Goal: Task Accomplishment & Management: Complete application form

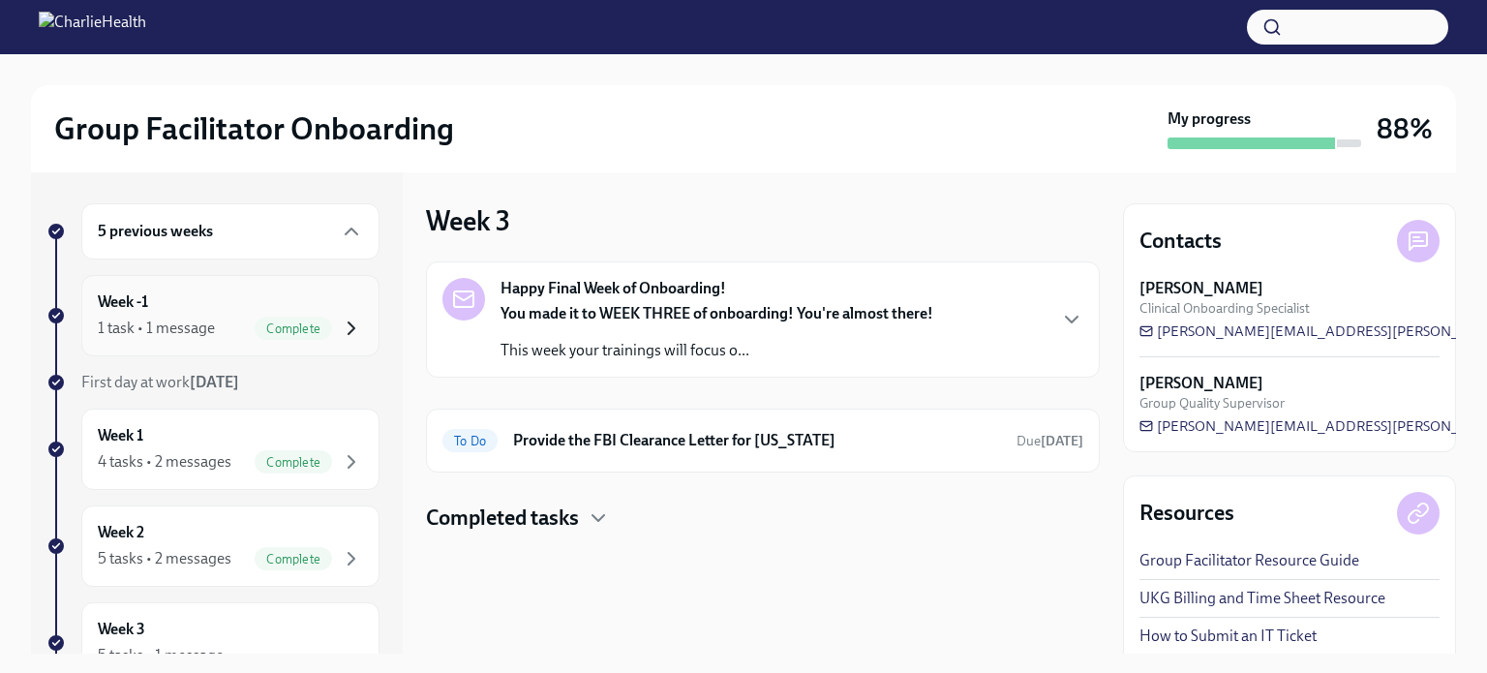
click at [340, 332] on icon "button" at bounding box center [351, 328] width 23 height 23
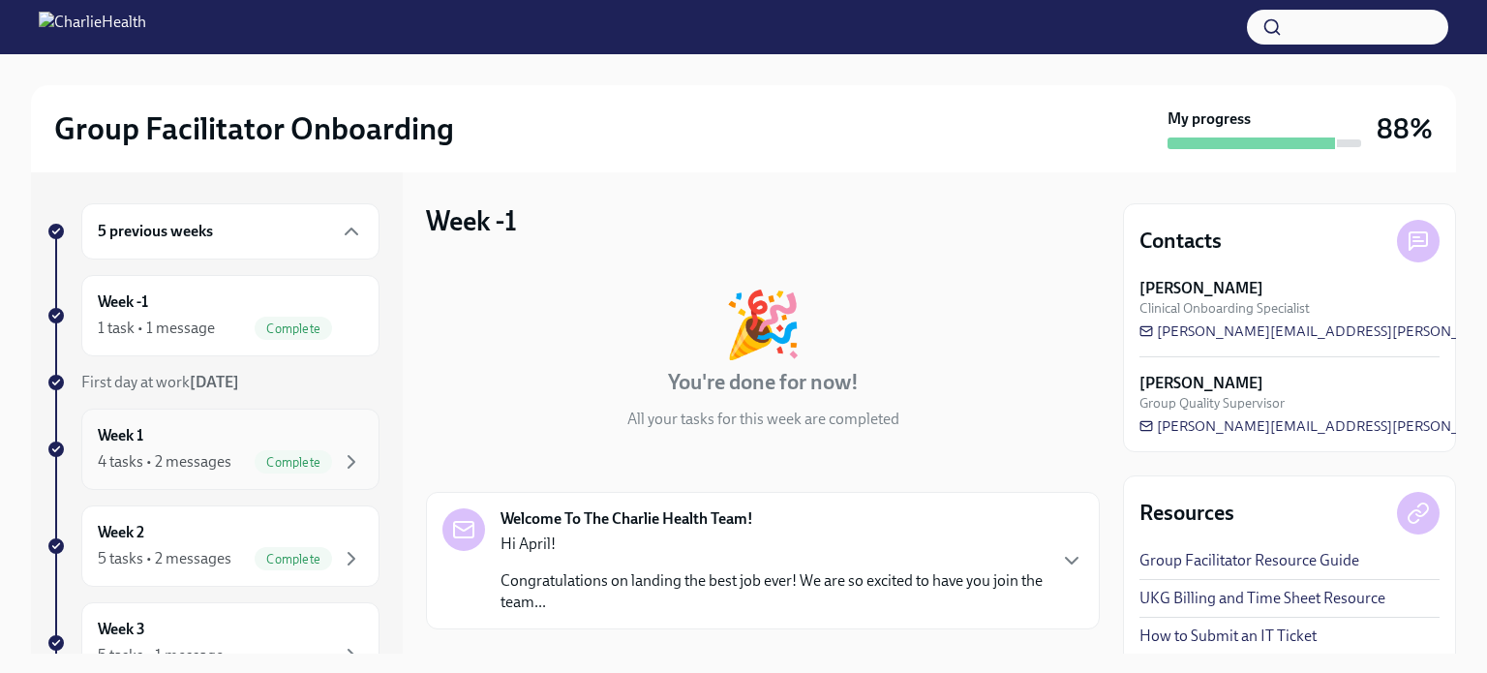
click at [316, 464] on span "Complete" at bounding box center [293, 462] width 77 height 15
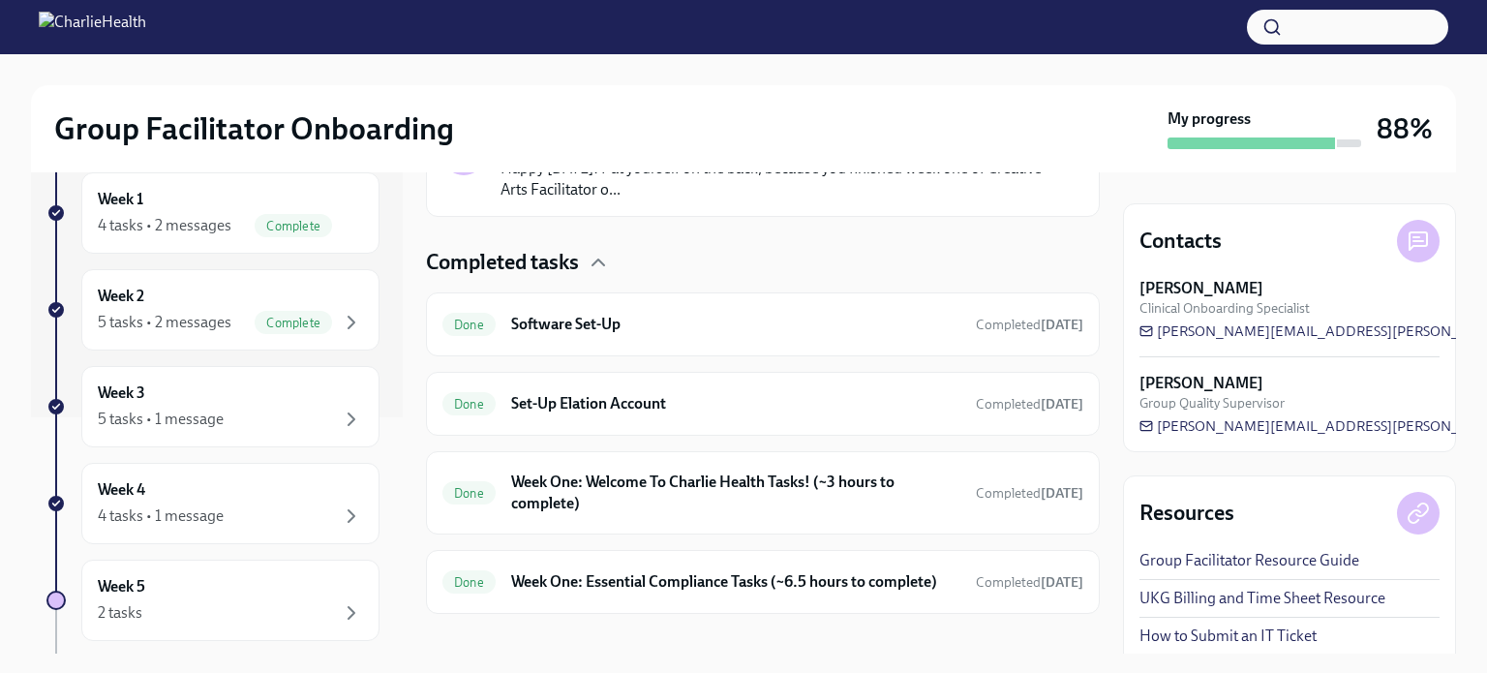
scroll to position [546, 0]
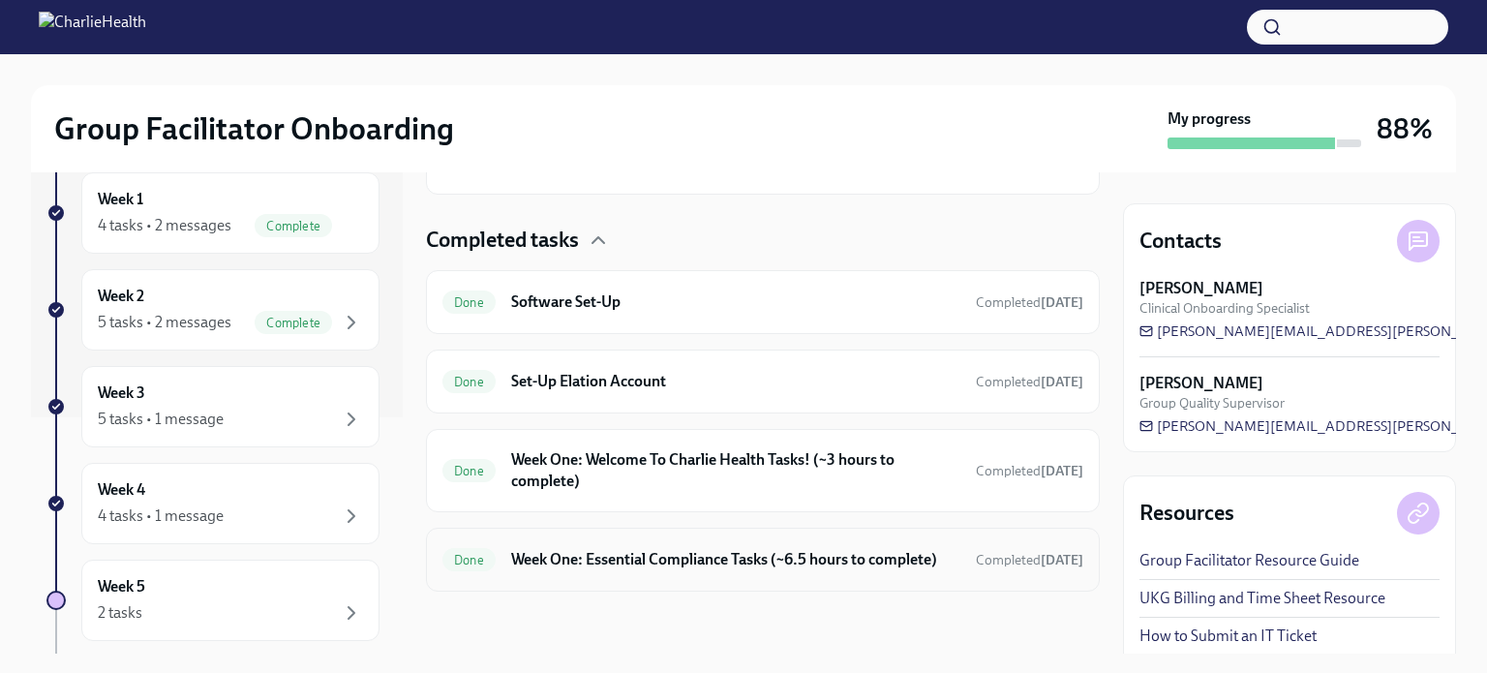
click at [687, 549] on h6 "Week One: Essential Compliance Tasks (~6.5 hours to complete)" at bounding box center [735, 559] width 449 height 21
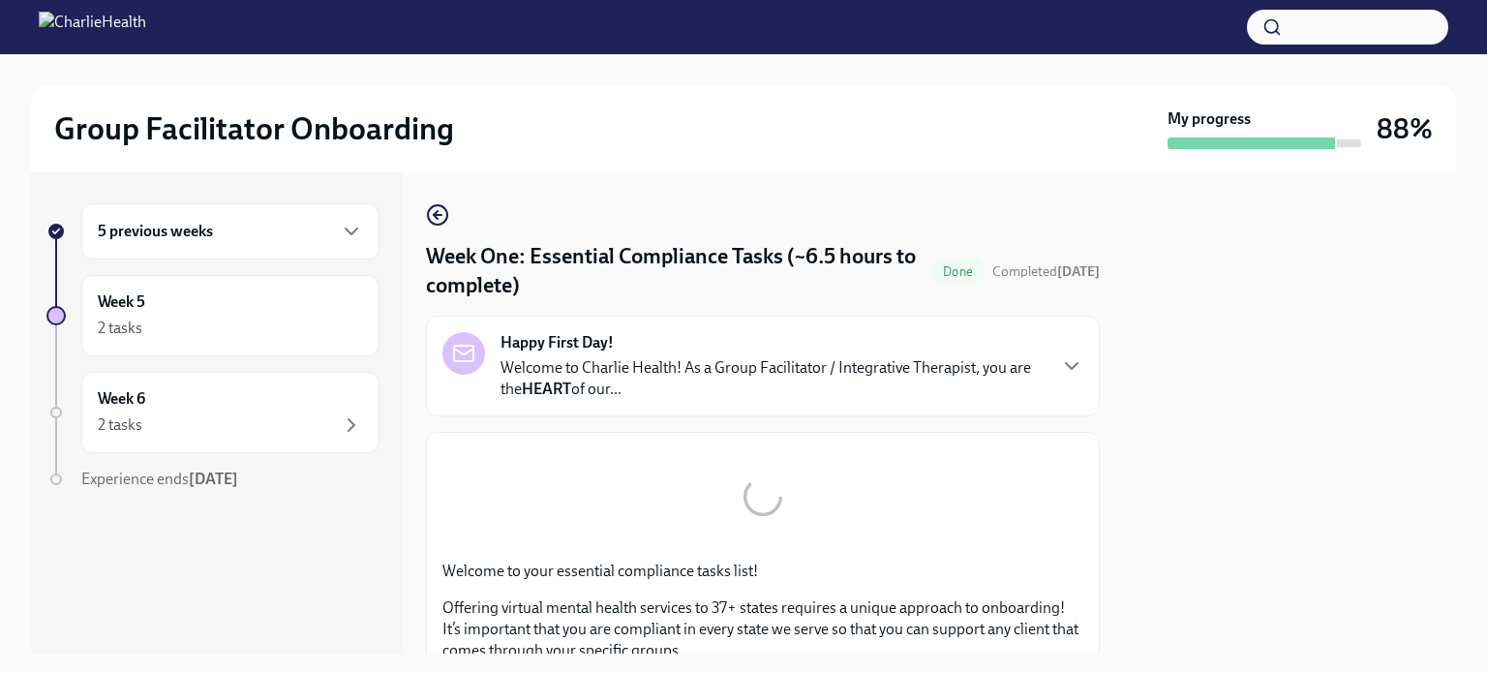
drag, startPoint x: 687, startPoint y: 530, endPoint x: 701, endPoint y: 25, distance: 504.6
click at [701, 25] on div "Group Facilitator Onboarding My progress 88% 5 previous weeks Week 5 2 tasks We…" at bounding box center [743, 327] width 1487 height 654
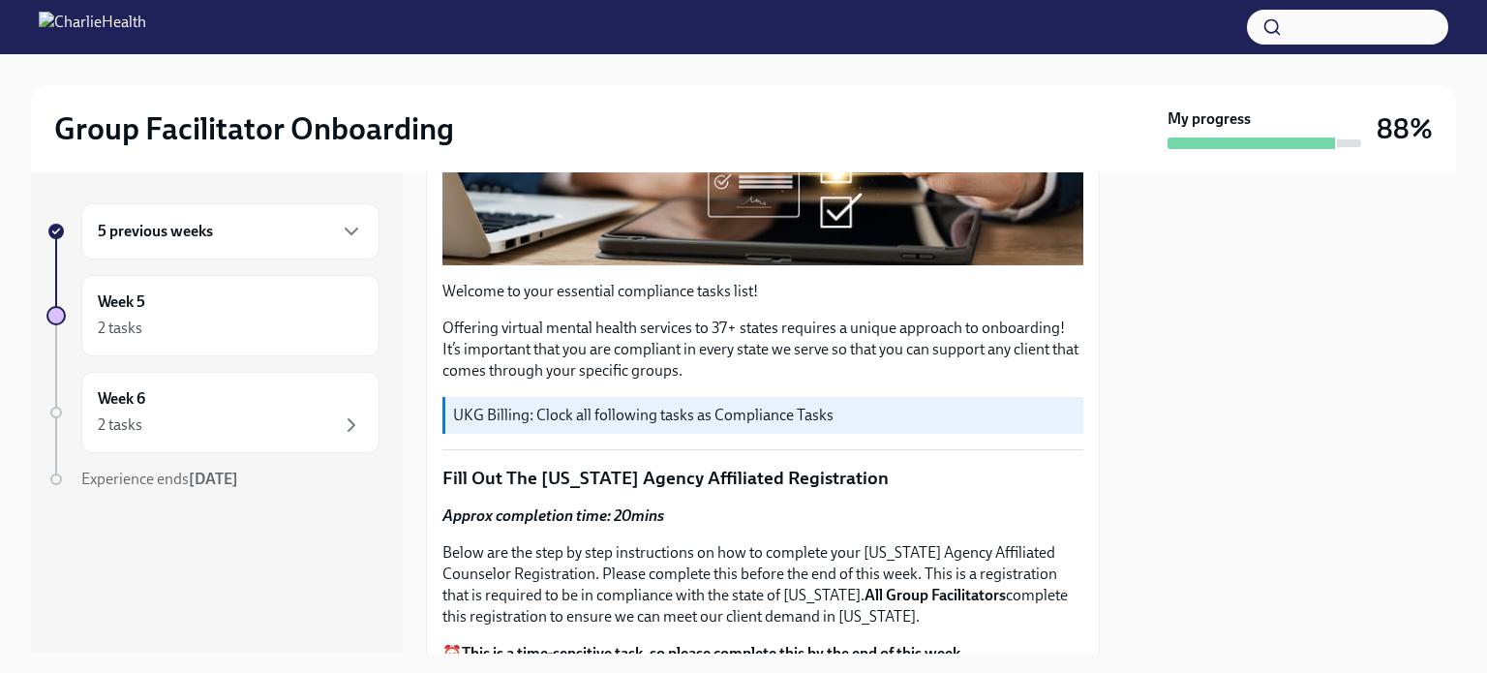
scroll to position [515, 0]
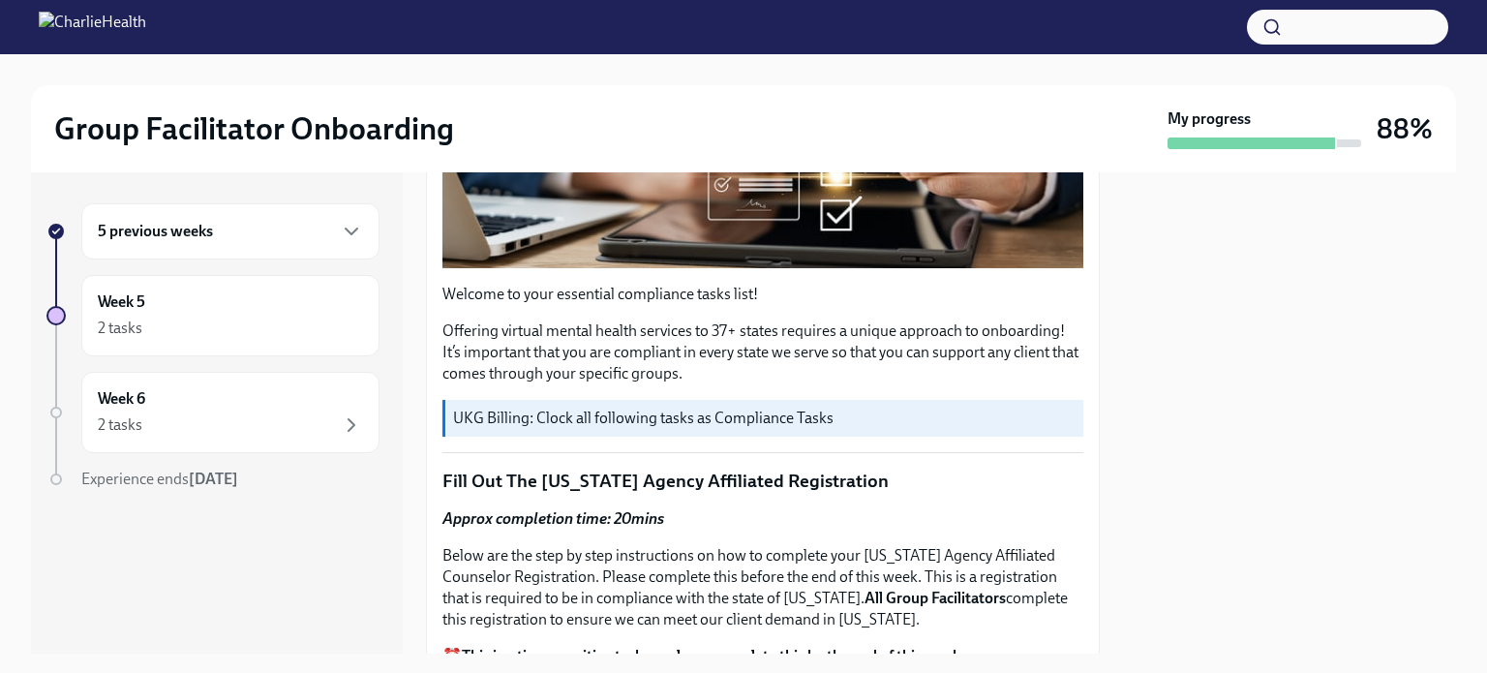
click at [56, 17] on img at bounding box center [92, 27] width 107 height 31
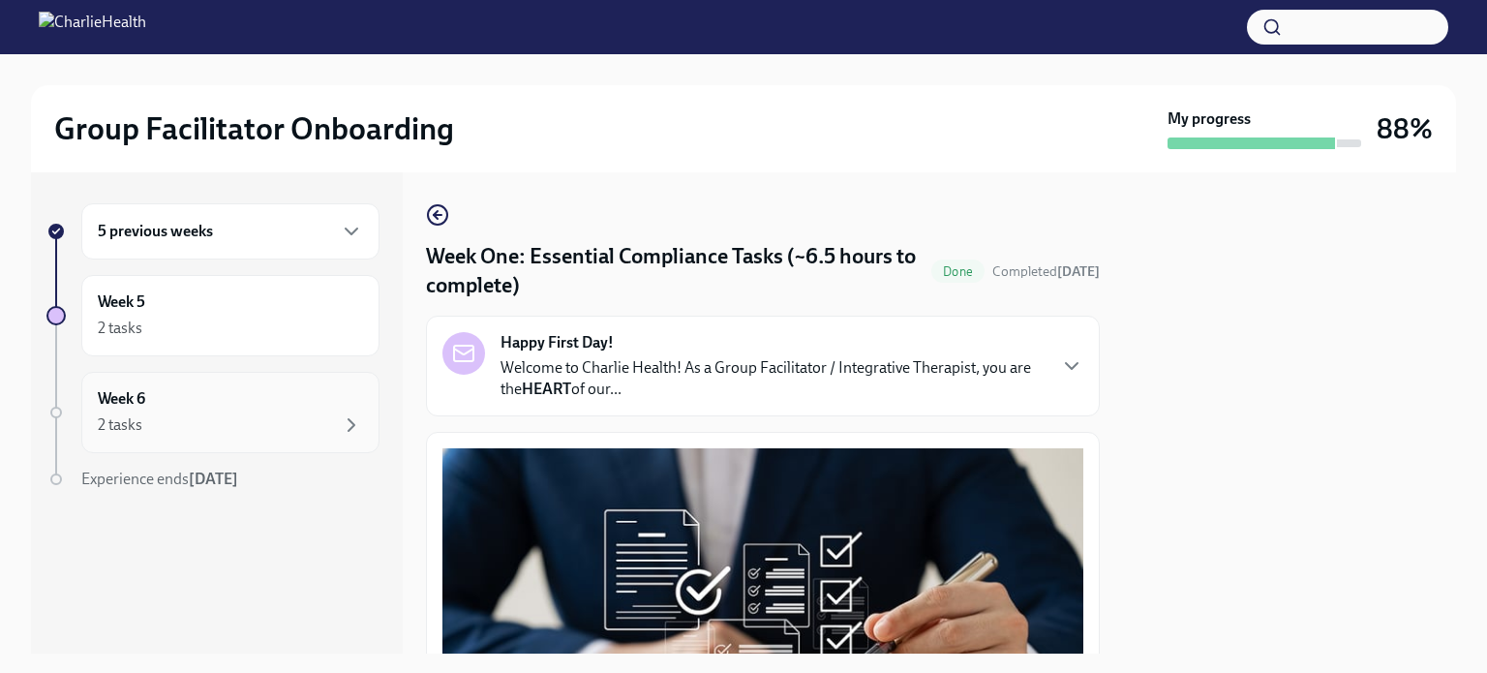
click at [274, 409] on div "Week 6 2 tasks" at bounding box center [230, 412] width 265 height 48
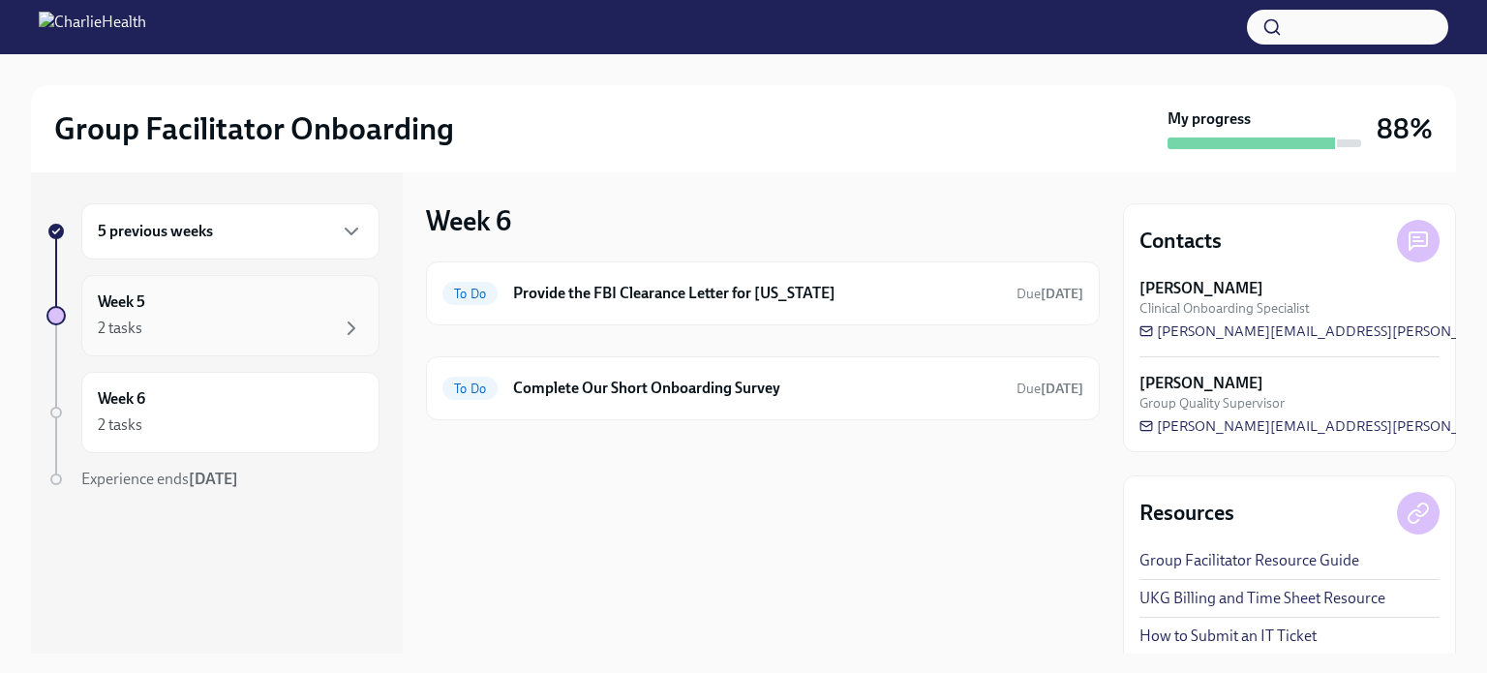
click at [290, 320] on div "2 tasks" at bounding box center [230, 328] width 265 height 23
click at [336, 332] on div "2 tasks" at bounding box center [230, 328] width 265 height 23
click at [625, 293] on h6 "Provide the FBI Clearance Letter for [US_STATE]" at bounding box center [757, 293] width 488 height 21
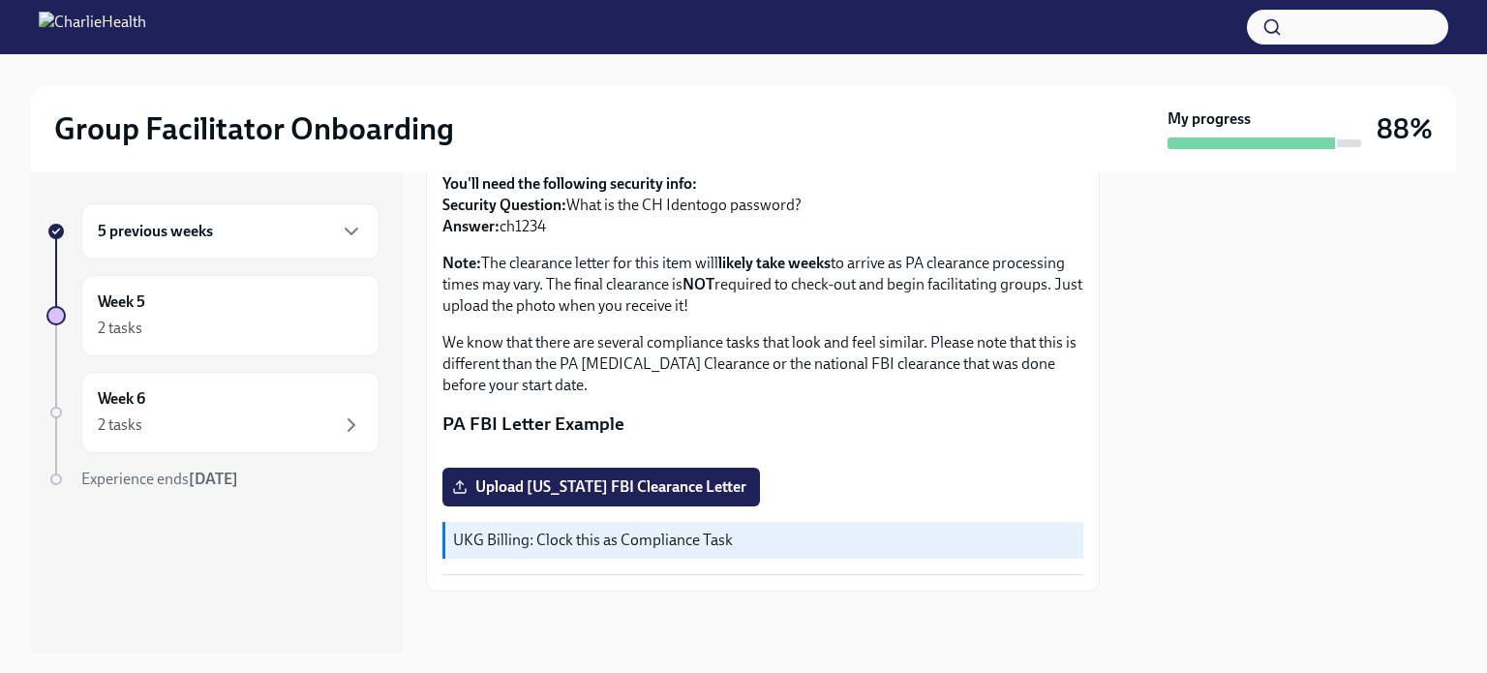
scroll to position [448, 0]
click at [710, 491] on span "Upload Pennsylvania FBI Clearance Letter" at bounding box center [601, 486] width 290 height 19
click at [0, 0] on input "Upload Pennsylvania FBI Clearance Letter" at bounding box center [0, 0] width 0 height 0
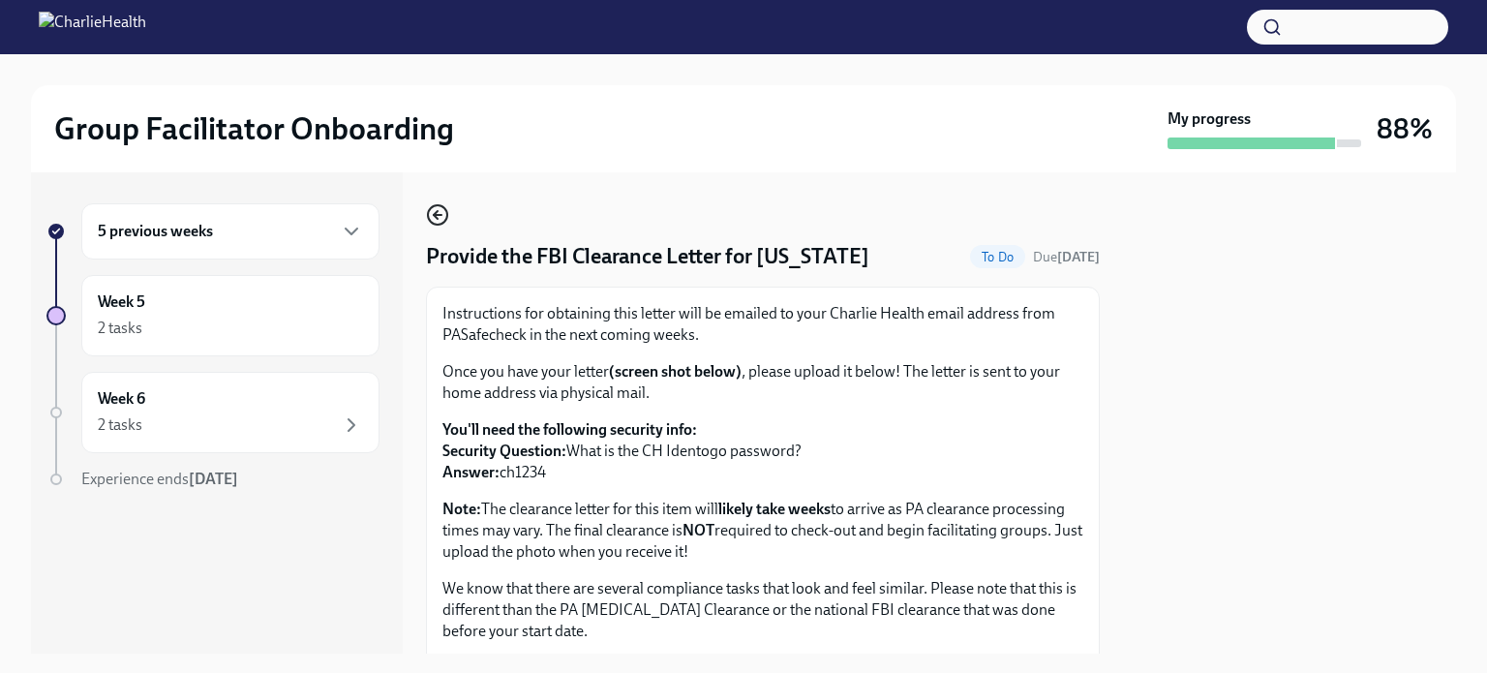
click at [442, 220] on icon "button" at bounding box center [437, 214] width 23 height 23
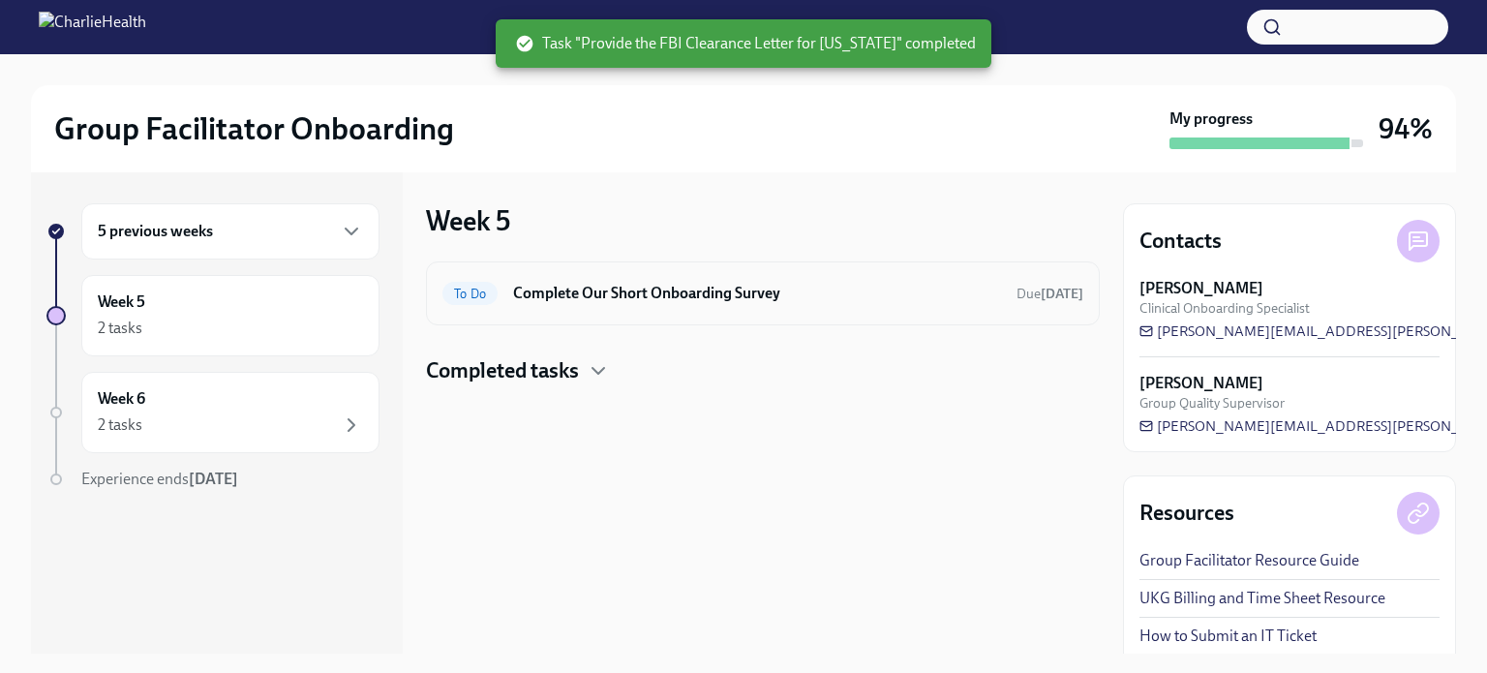
click at [659, 299] on h6 "Complete Our Short Onboarding Survey" at bounding box center [757, 293] width 488 height 21
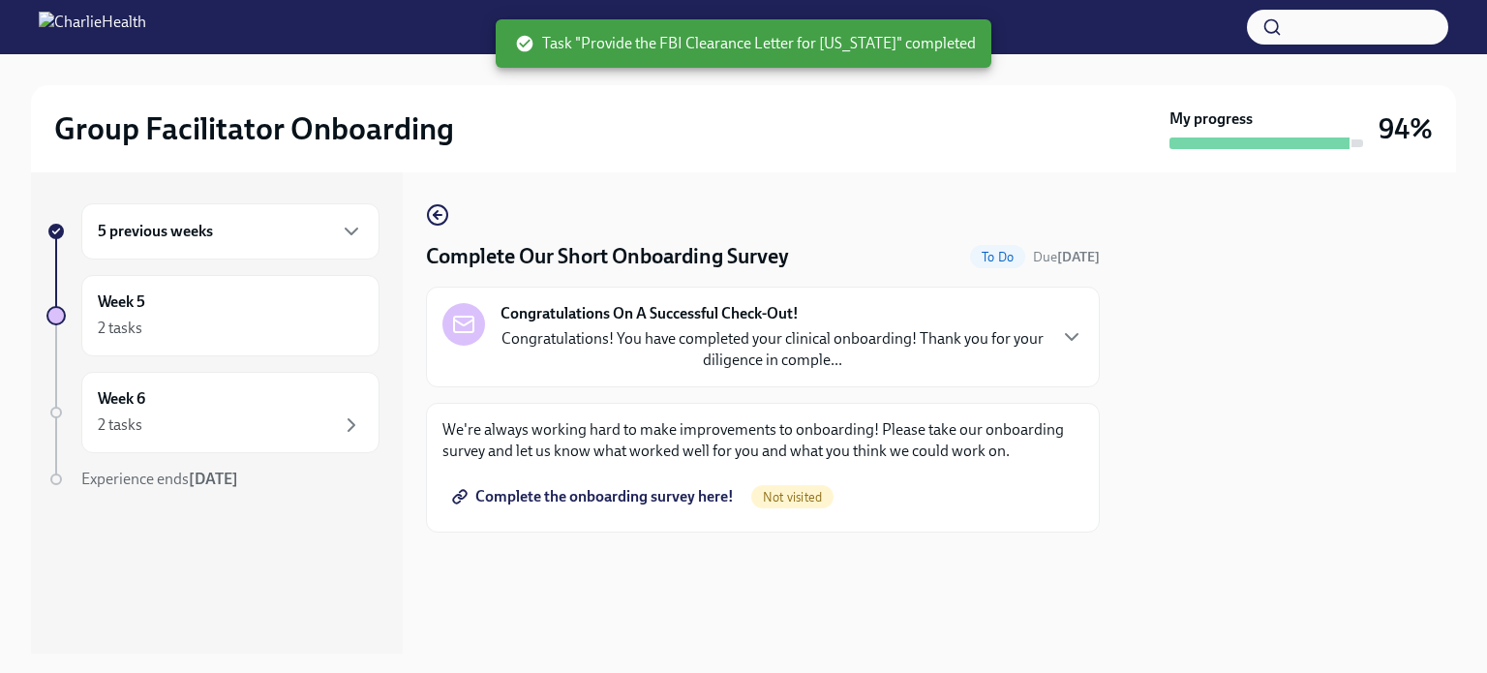
click at [640, 493] on span "Complete the onboarding survey here!" at bounding box center [595, 496] width 278 height 19
